Goal: Navigation & Orientation: Go to known website

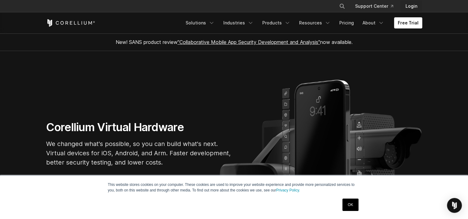
click at [413, 6] on link "Login" at bounding box center [412, 6] width 22 height 11
drag, startPoint x: 184, startPoint y: 74, endPoint x: 181, endPoint y: 75, distance: 3.5
drag, startPoint x: 181, startPoint y: 75, endPoint x: 109, endPoint y: 79, distance: 71.9
click at [109, 79] on section "Corellium Virtual Hardware We changed what's possible, so you can build what's …" at bounding box center [234, 146] width 468 height 191
drag, startPoint x: 138, startPoint y: 73, endPoint x: 97, endPoint y: 74, distance: 40.8
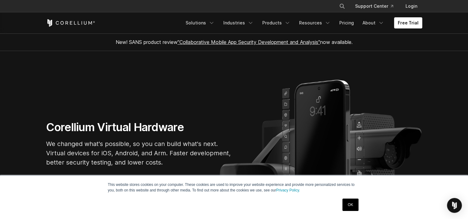
click at [97, 74] on section "Corellium Virtual Hardware We changed what's possible, so you can build what's …" at bounding box center [234, 146] width 468 height 191
drag, startPoint x: 121, startPoint y: 74, endPoint x: 92, endPoint y: 75, distance: 28.5
click at [92, 75] on section "Corellium Virtual Hardware We changed what's possible, so you can build what's …" at bounding box center [234, 146] width 468 height 191
click at [111, 81] on section "Corellium Virtual Hardware We changed what's possible, so you can build what's …" at bounding box center [234, 146] width 468 height 191
click at [115, 80] on section "Corellium Virtual Hardware We changed what's possible, so you can build what's …" at bounding box center [234, 146] width 468 height 191
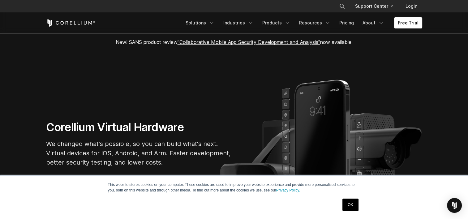
click at [115, 80] on section "Corellium Virtual Hardware We changed what's possible, so you can build what's …" at bounding box center [234, 146] width 468 height 191
drag, startPoint x: 113, startPoint y: 80, endPoint x: 116, endPoint y: 79, distance: 3.2
click at [116, 79] on section "Corellium Virtual Hardware We changed what's possible, so you can build what's …" at bounding box center [234, 146] width 468 height 191
click at [114, 79] on section "Corellium Virtual Hardware We changed what's possible, so you can build what's …" at bounding box center [234, 146] width 468 height 191
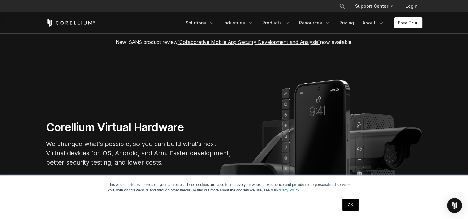
drag, startPoint x: 115, startPoint y: 78, endPoint x: 112, endPoint y: 76, distance: 3.3
click at [112, 76] on section "Corellium Virtual Hardware We changed what's possible, so you can build what's …" at bounding box center [234, 146] width 468 height 191
click at [114, 78] on section "Corellium Virtual Hardware We changed what's possible, so you can build what's …" at bounding box center [234, 146] width 468 height 191
drag, startPoint x: 114, startPoint y: 77, endPoint x: 105, endPoint y: 77, distance: 8.4
click at [105, 77] on section "Corellium Virtual Hardware We changed what's possible, so you can build what's …" at bounding box center [234, 146] width 468 height 191
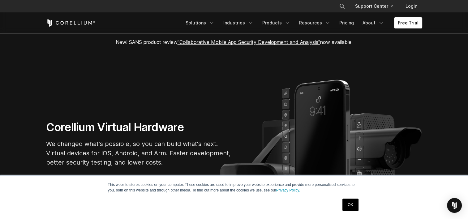
drag, startPoint x: 105, startPoint y: 77, endPoint x: 114, endPoint y: 78, distance: 9.0
click at [114, 78] on section "Corellium Virtual Hardware We changed what's possible, so you can build what's …" at bounding box center [234, 146] width 468 height 191
click at [112, 77] on section "Corellium Virtual Hardware We changed what's possible, so you can build what's …" at bounding box center [234, 146] width 468 height 191
drag, startPoint x: 114, startPoint y: 78, endPoint x: 109, endPoint y: 78, distance: 4.6
click at [109, 78] on section "Corellium Virtual Hardware We changed what's possible, so you can build what's …" at bounding box center [234, 146] width 468 height 191
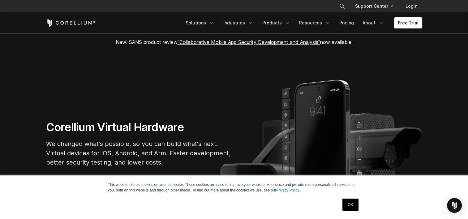
click at [72, 86] on section "Corellium Virtual Hardware We changed what's possible, so you can build what's …" at bounding box center [234, 146] width 468 height 191
drag, startPoint x: 72, startPoint y: 86, endPoint x: 103, endPoint y: 88, distance: 30.7
click at [101, 91] on section "Corellium Virtual Hardware We changed what's possible, so you can build what's …" at bounding box center [234, 146] width 468 height 191
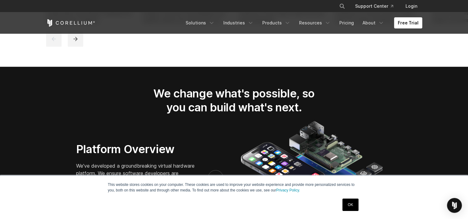
scroll to position [928, 0]
